Goal: Task Accomplishment & Management: Use online tool/utility

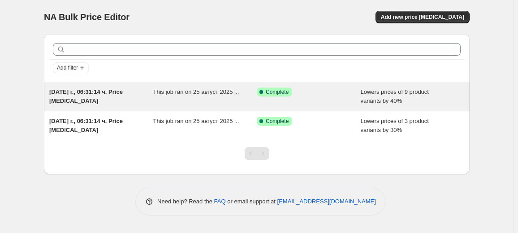
click at [326, 104] on div "Success Complete Complete" at bounding box center [309, 96] width 104 height 18
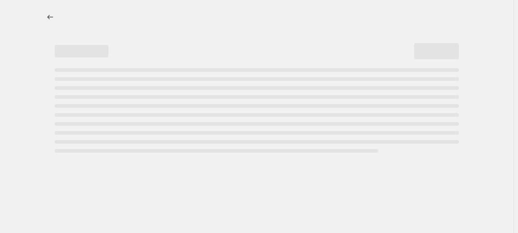
select select "percentage"
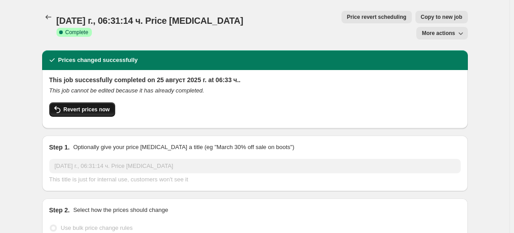
click at [75, 106] on span "Revert prices now" at bounding box center [87, 109] width 46 height 7
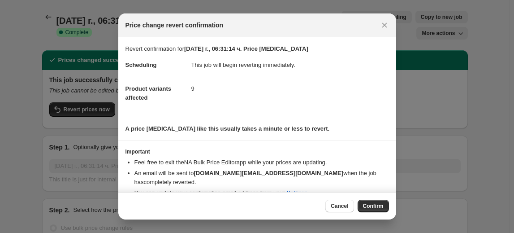
click at [357, 209] on div "Cancel Confirm" at bounding box center [356, 205] width 63 height 13
click at [370, 204] on span "Confirm" at bounding box center [373, 205] width 21 height 7
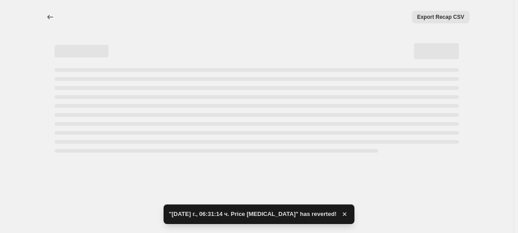
select select "percentage"
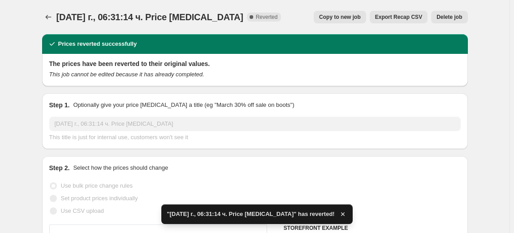
click at [448, 18] on span "Delete job" at bounding box center [450, 16] width 26 height 7
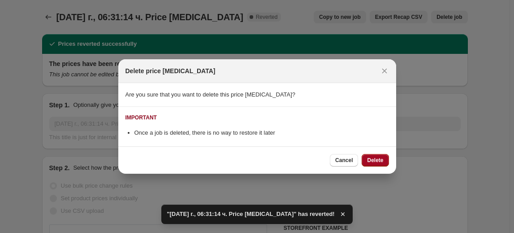
click at [377, 160] on span "Delete" at bounding box center [375, 159] width 16 height 7
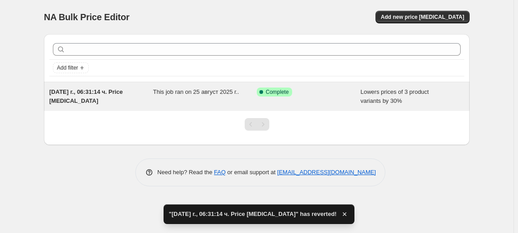
click at [235, 95] on div "This job ran on 25 август 2025 г.." at bounding box center [205, 96] width 104 height 18
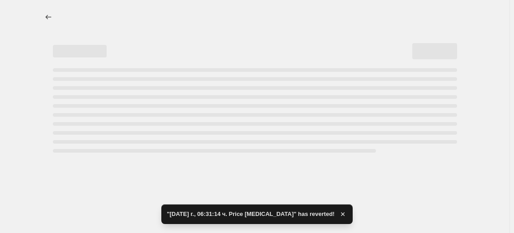
select select "percentage"
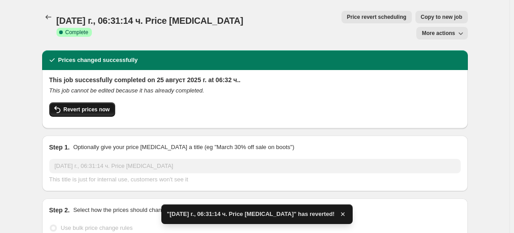
click at [82, 106] on span "Revert prices now" at bounding box center [87, 109] width 46 height 7
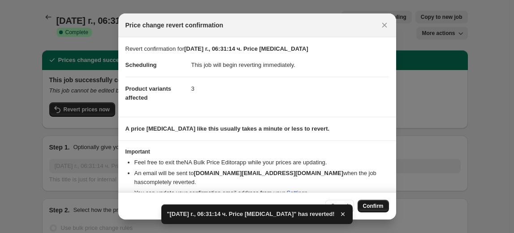
click at [372, 204] on span "Confirm" at bounding box center [373, 205] width 21 height 7
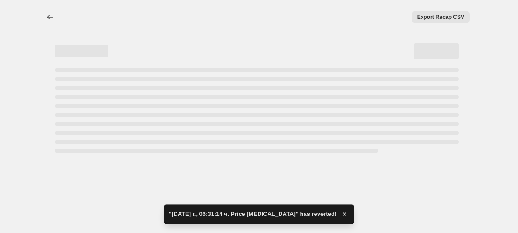
select select "percentage"
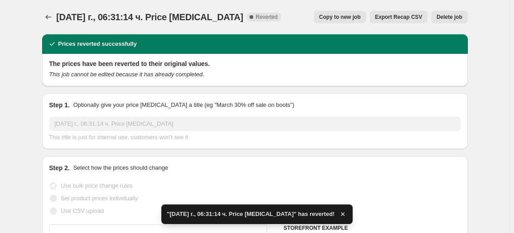
click at [452, 17] on span "Delete job" at bounding box center [450, 16] width 26 height 7
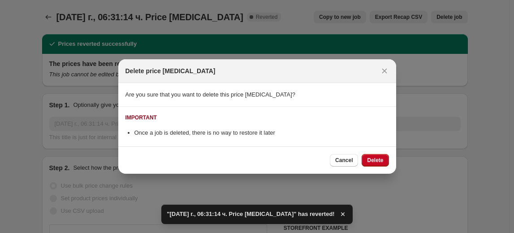
click at [369, 155] on button "Delete" at bounding box center [375, 160] width 27 height 13
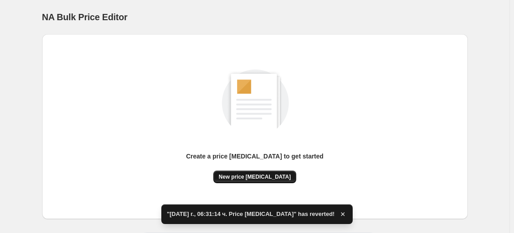
click at [262, 175] on span "New price change job" at bounding box center [255, 176] width 72 height 7
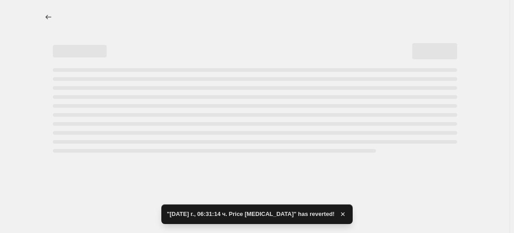
select select "percentage"
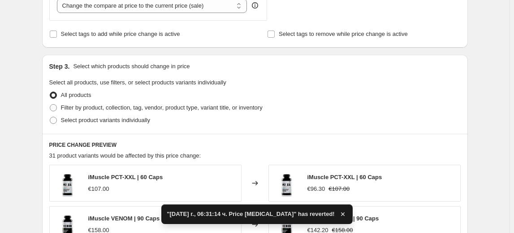
scroll to position [367, 0]
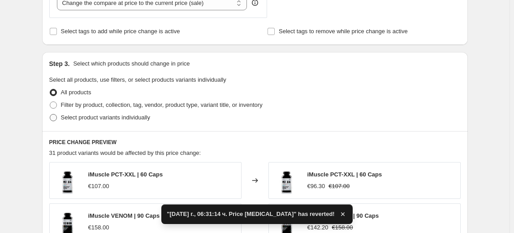
click at [108, 119] on span "Select product variants individually" at bounding box center [105, 117] width 89 height 7
click at [50, 114] on input "Select product variants individually" at bounding box center [50, 114] width 0 height 0
radio input "true"
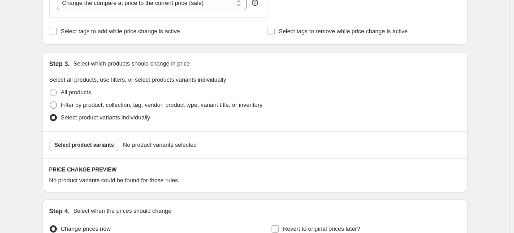
click at [98, 147] on span "Select product variants" at bounding box center [85, 144] width 60 height 7
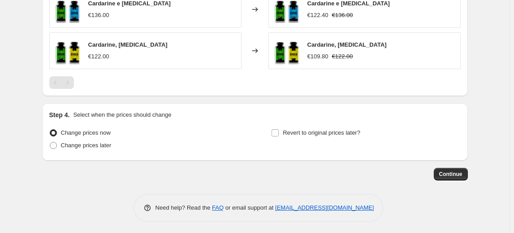
scroll to position [606, 0]
click at [449, 173] on span "Continue" at bounding box center [450, 173] width 23 height 7
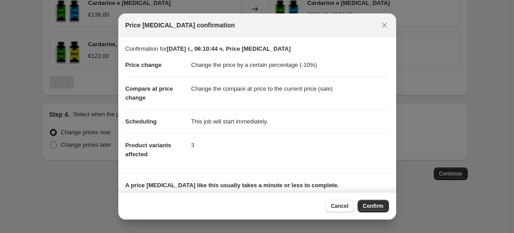
click at [363, 208] on button "Confirm" at bounding box center [373, 205] width 31 height 13
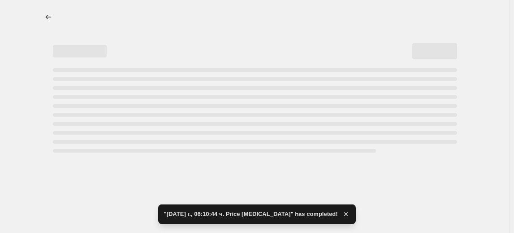
select select "percentage"
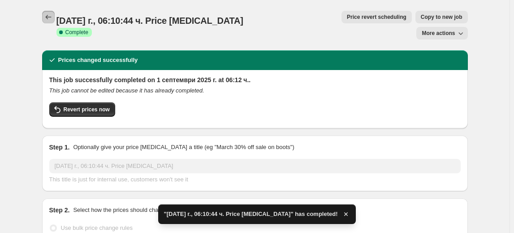
click at [48, 17] on icon "Price change jobs" at bounding box center [48, 17] width 6 height 4
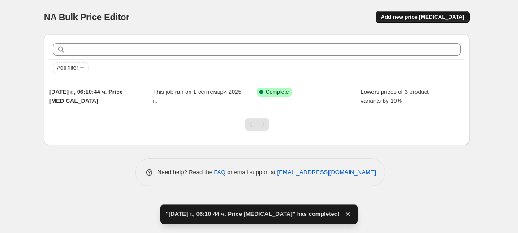
click at [423, 14] on span "Add new price change job" at bounding box center [422, 16] width 83 height 7
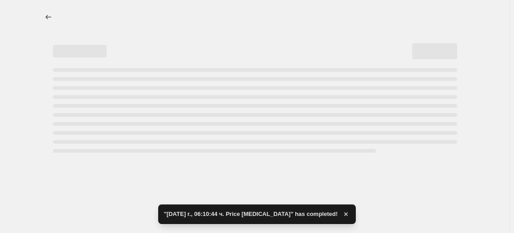
select select "percentage"
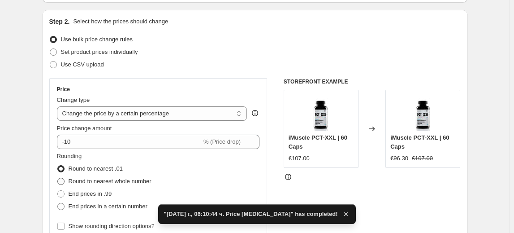
scroll to position [122, 0]
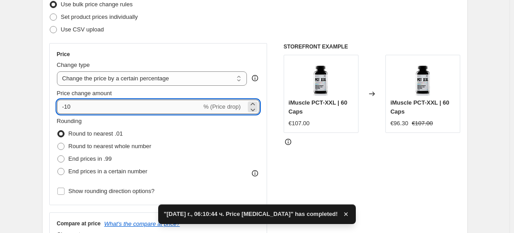
click at [68, 107] on input "-10" at bounding box center [129, 107] width 145 height 14
type input "-20"
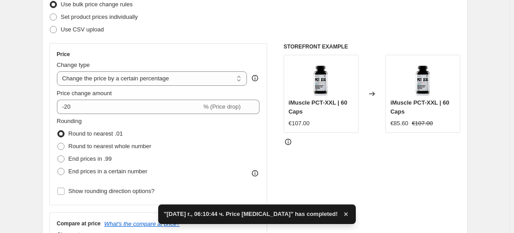
click at [97, 124] on fieldset "Rounding Round to nearest .01 Round to nearest whole number End prices in .99 E…" at bounding box center [104, 147] width 95 height 61
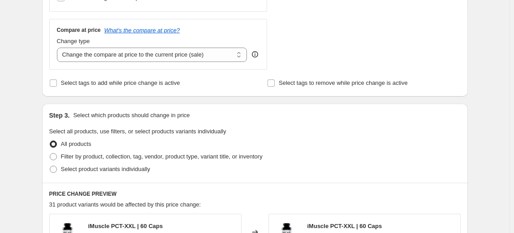
scroll to position [367, 0]
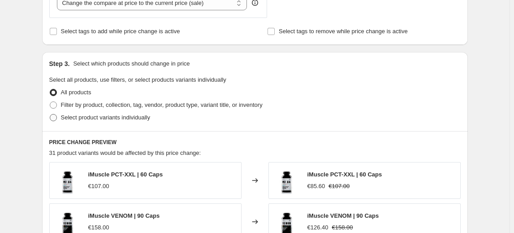
click at [106, 116] on span "Select product variants individually" at bounding box center [105, 117] width 89 height 7
click at [50, 114] on input "Select product variants individually" at bounding box center [50, 114] width 0 height 0
radio input "true"
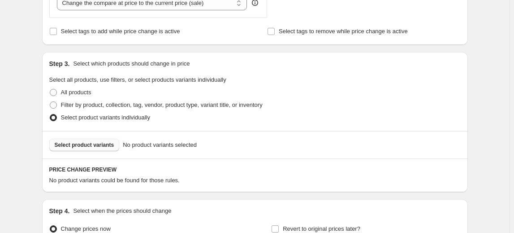
click at [90, 147] on span "Select product variants" at bounding box center [85, 144] width 60 height 7
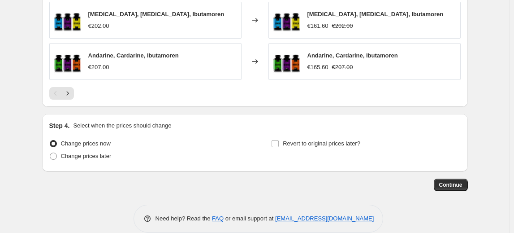
scroll to position [689, 0]
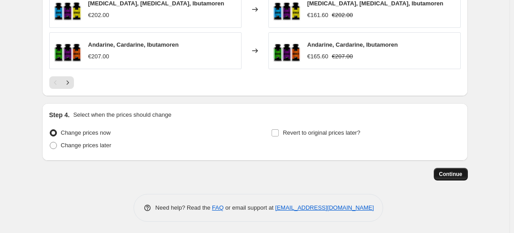
click at [461, 173] on span "Continue" at bounding box center [450, 173] width 23 height 7
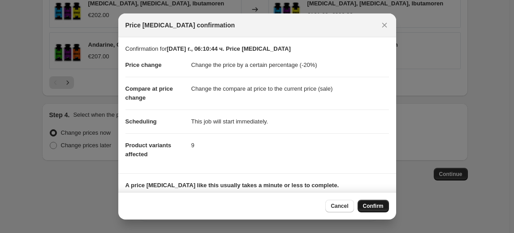
click at [378, 204] on span "Confirm" at bounding box center [373, 205] width 21 height 7
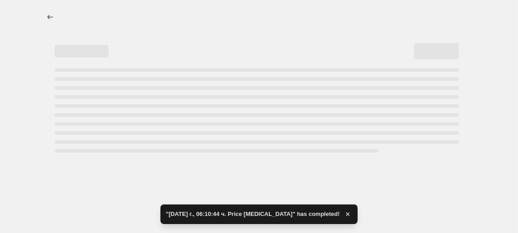
select select "percentage"
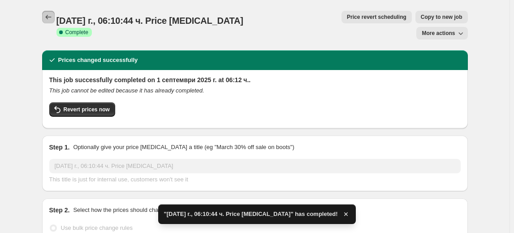
click at [53, 18] on icon "Price change jobs" at bounding box center [48, 17] width 9 height 9
